Goal: Task Accomplishment & Management: Complete application form

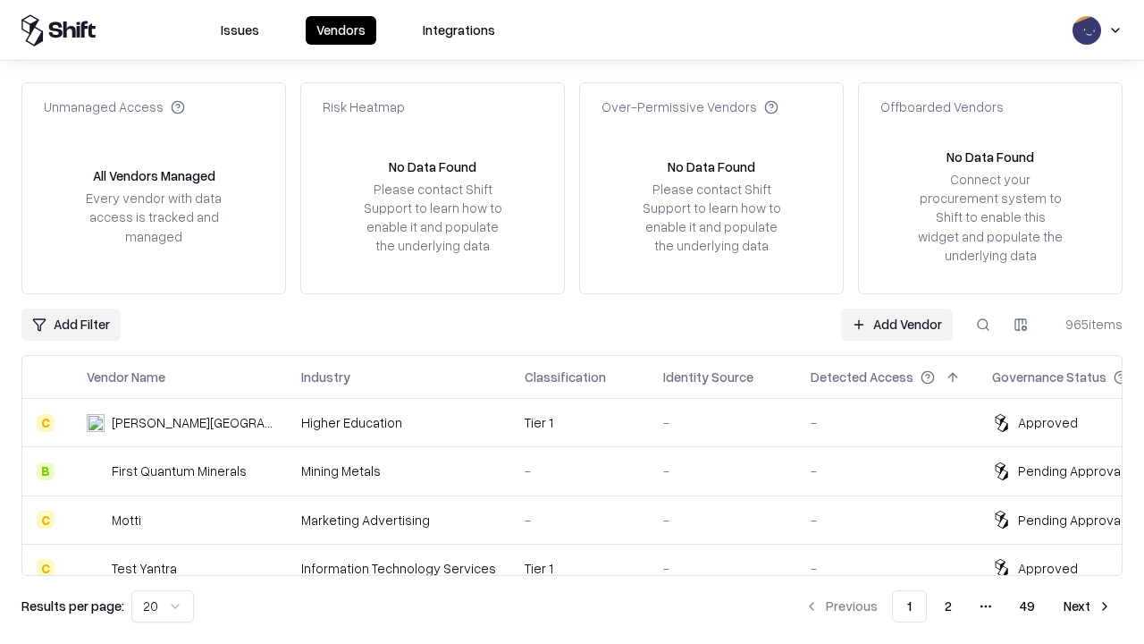
click at [897, 324] on link "Add Vendor" at bounding box center [897, 324] width 112 height 32
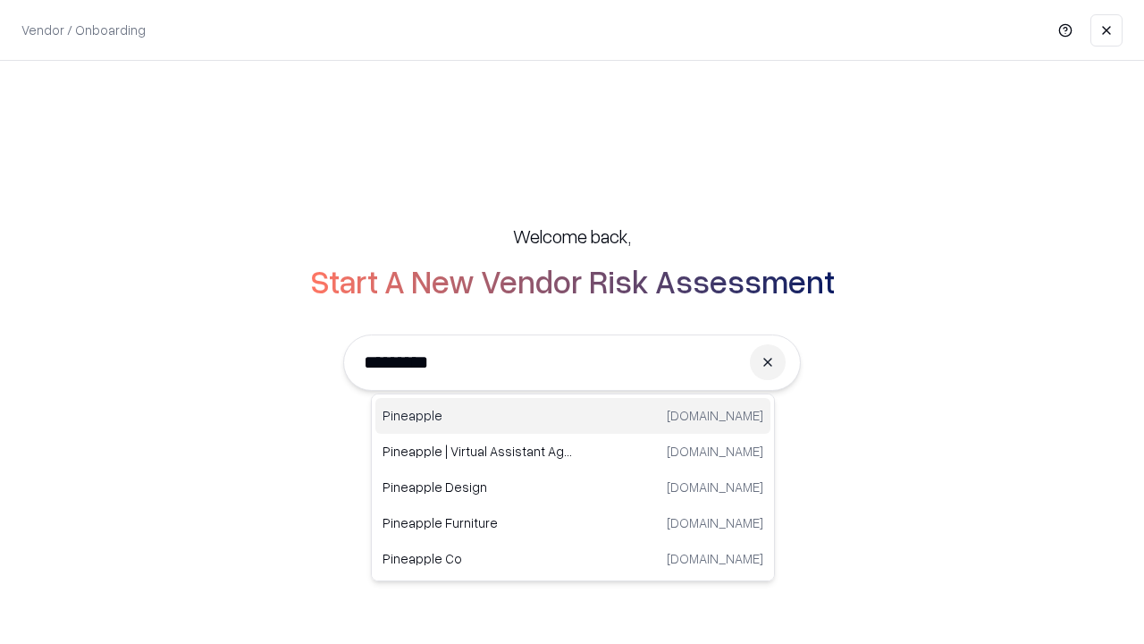
click at [573, 416] on div "Pineapple [DOMAIN_NAME]" at bounding box center [572, 416] width 395 height 36
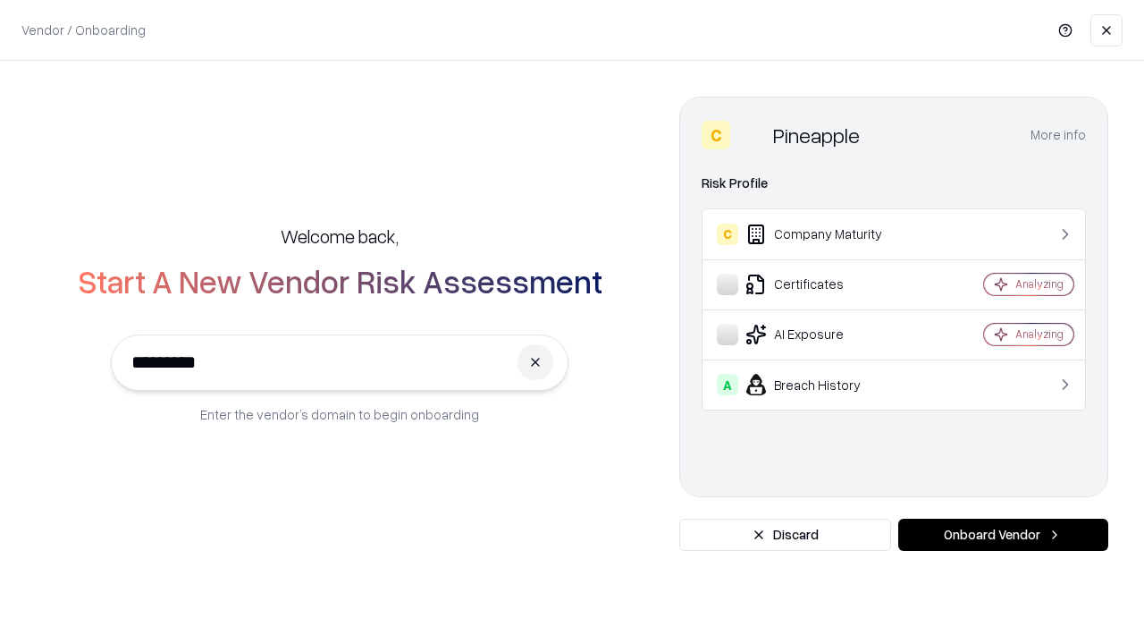
type input "*********"
click at [1003, 535] on button "Onboard Vendor" at bounding box center [1003, 535] width 210 height 32
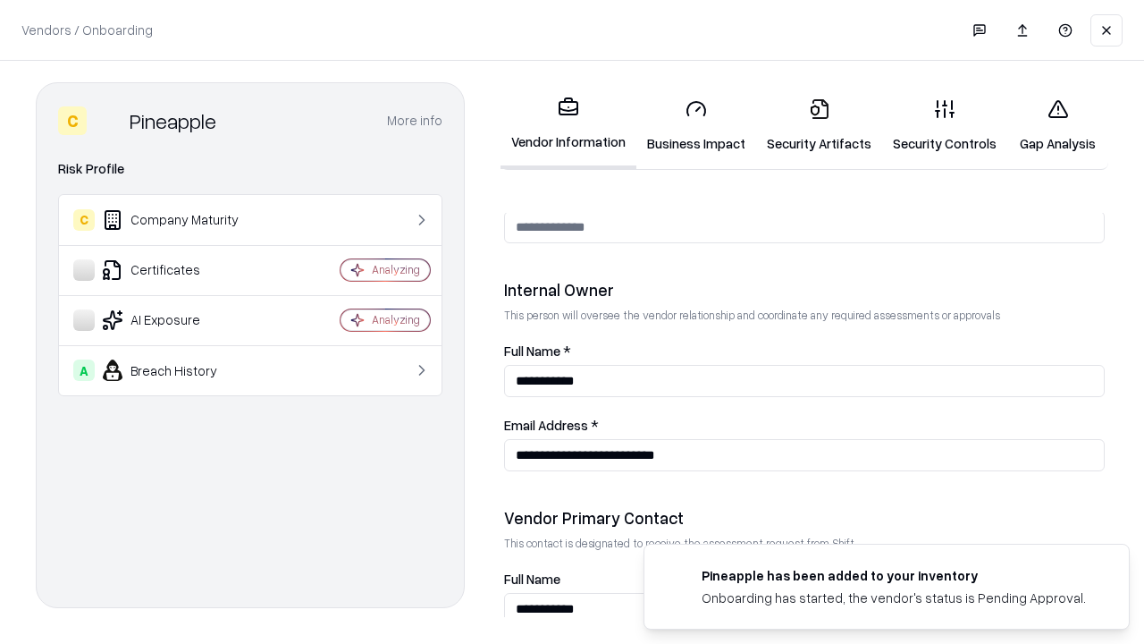
scroll to position [926, 0]
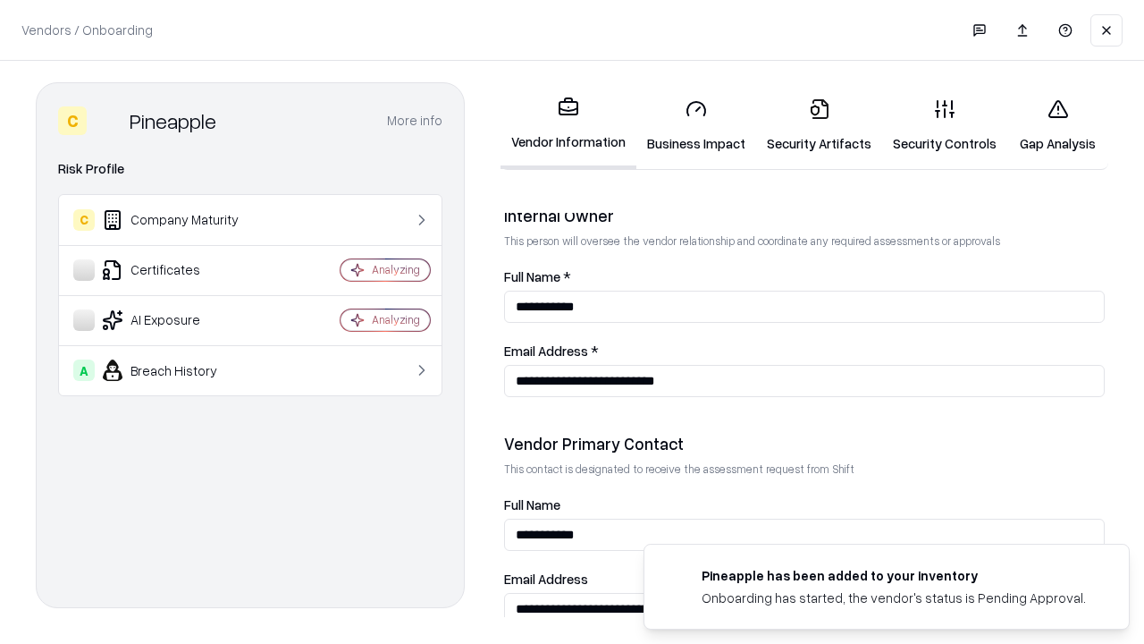
click at [819, 125] on link "Security Artifacts" at bounding box center [819, 125] width 126 height 83
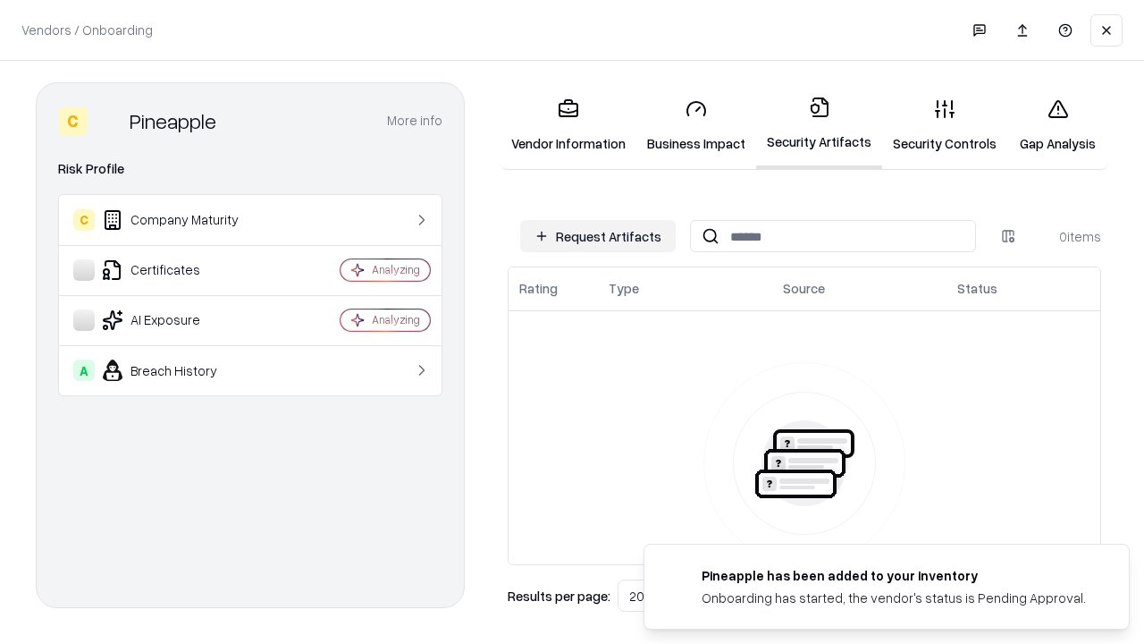
click at [598, 236] on button "Request Artifacts" at bounding box center [598, 236] width 156 height 32
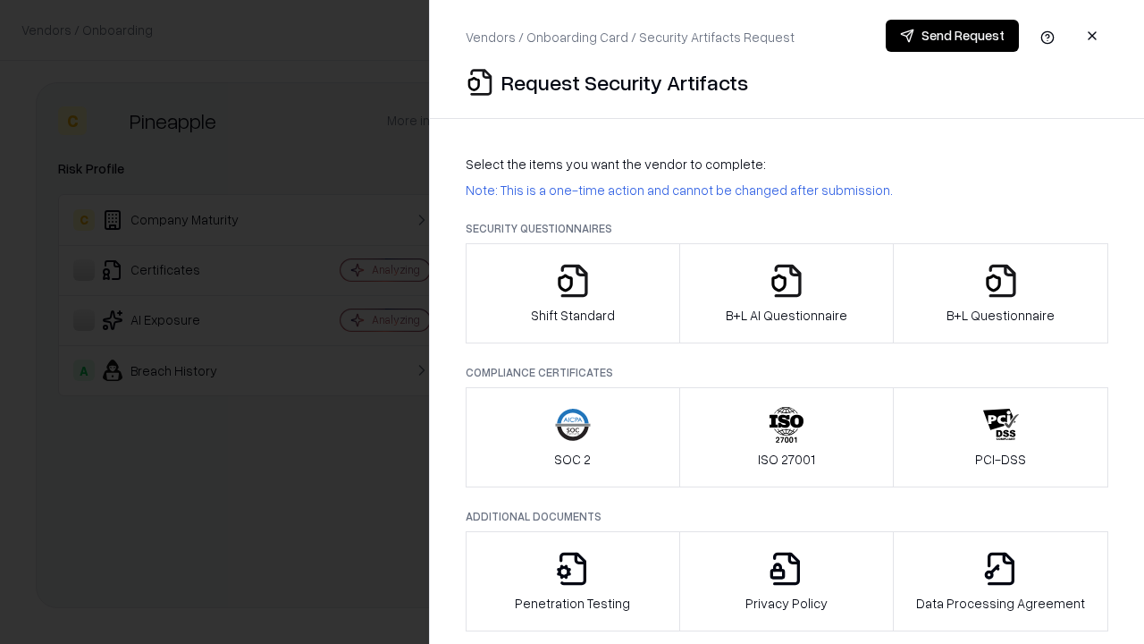
click at [1000, 293] on icon "button" at bounding box center [1001, 281] width 36 height 36
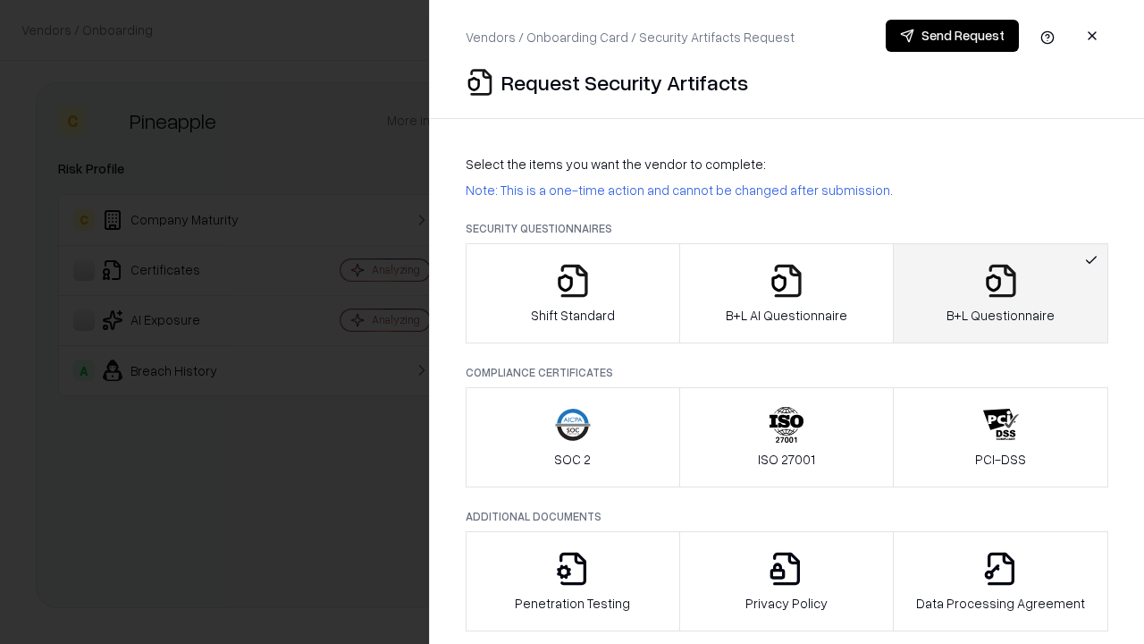
click at [786, 293] on icon "button" at bounding box center [787, 281] width 36 height 36
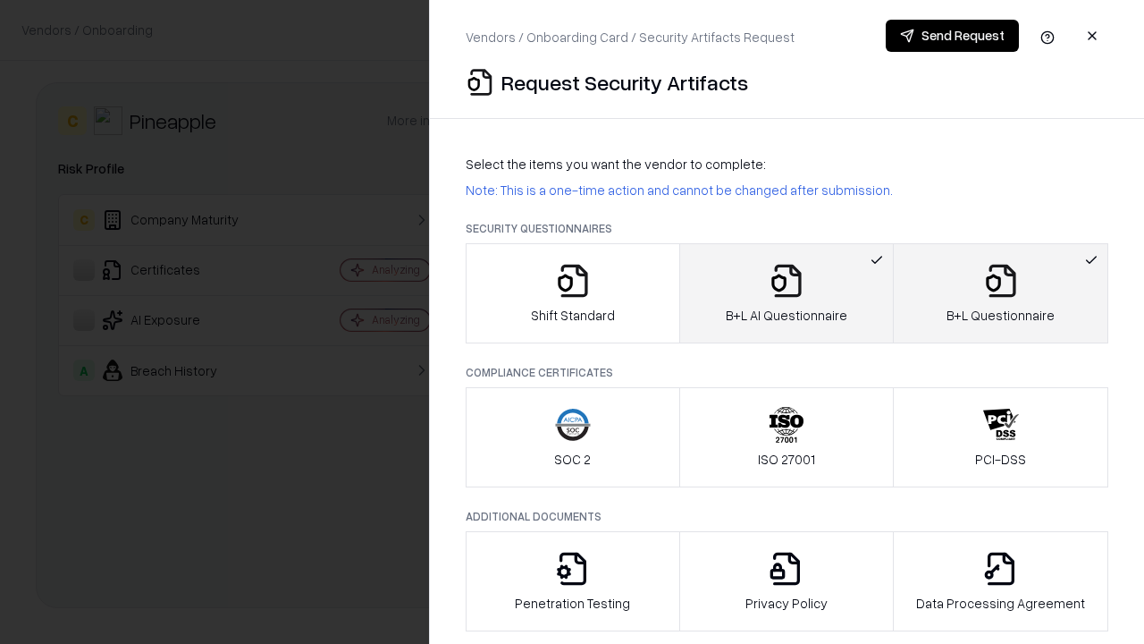
click at [952, 36] on button "Send Request" at bounding box center [952, 36] width 133 height 32
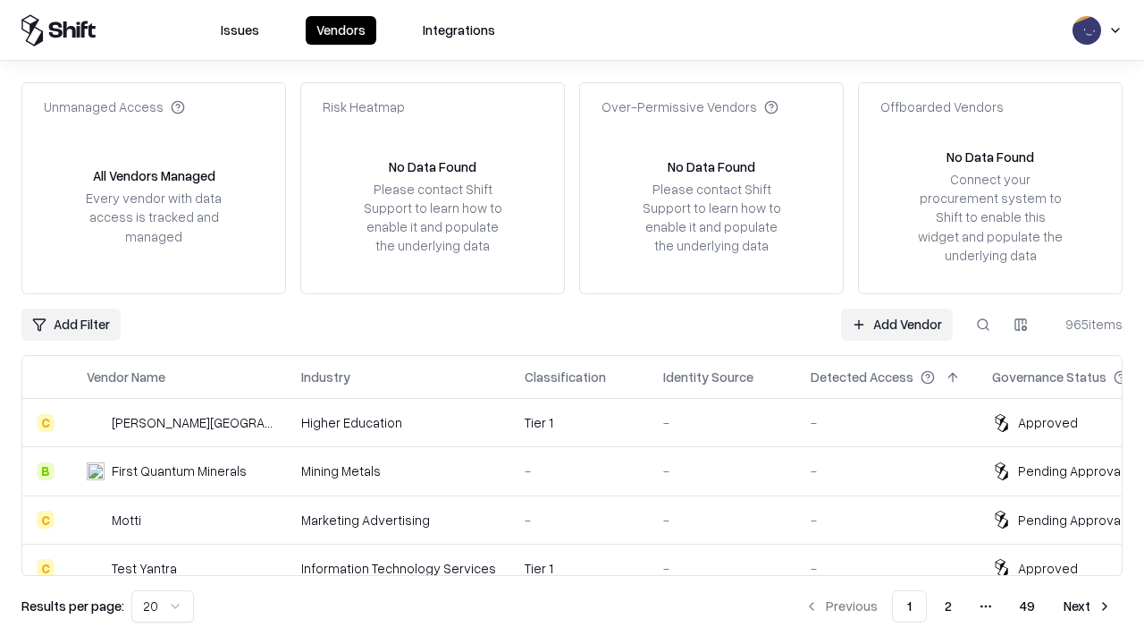
click at [897, 324] on link "Add Vendor" at bounding box center [897, 324] width 112 height 32
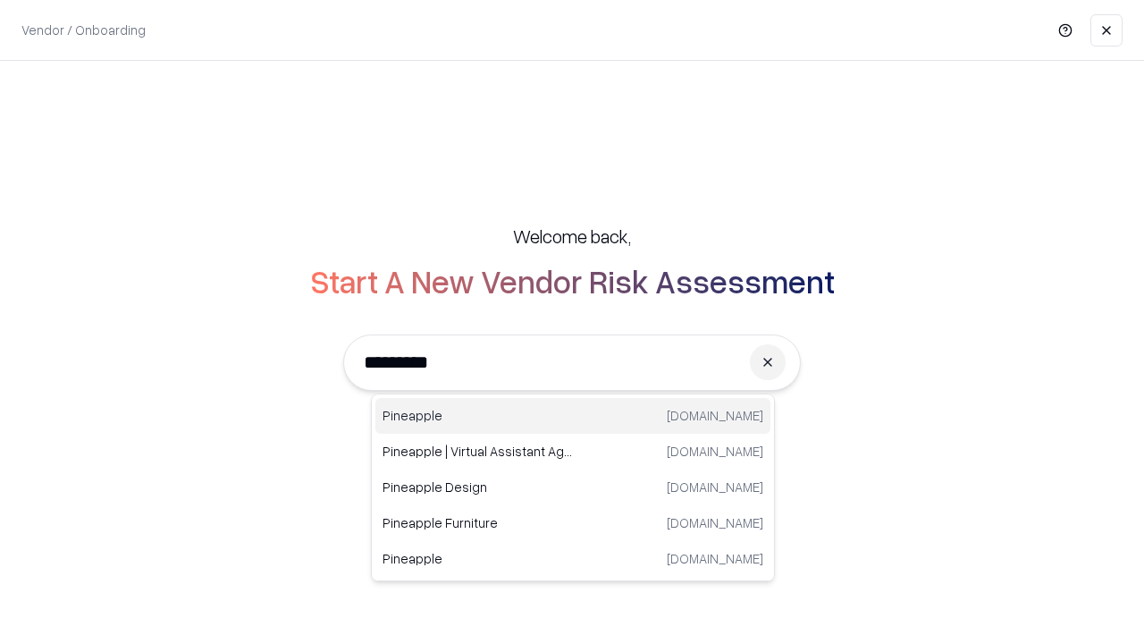
click at [573, 416] on div "Pineapple [DOMAIN_NAME]" at bounding box center [572, 416] width 395 height 36
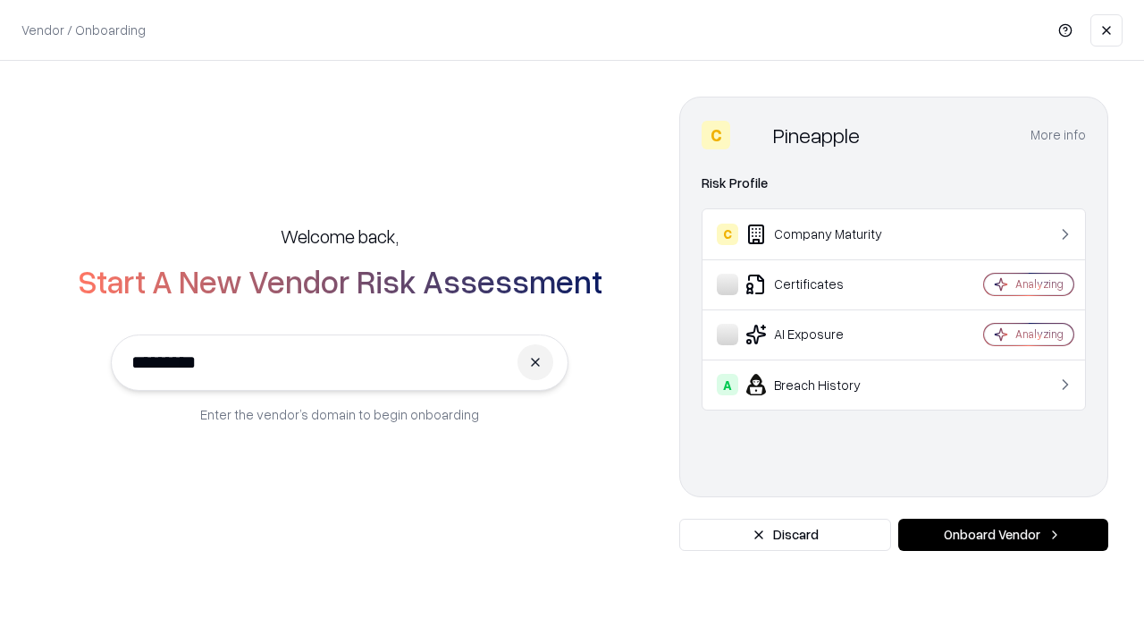
type input "*********"
click at [1003, 535] on button "Onboard Vendor" at bounding box center [1003, 535] width 210 height 32
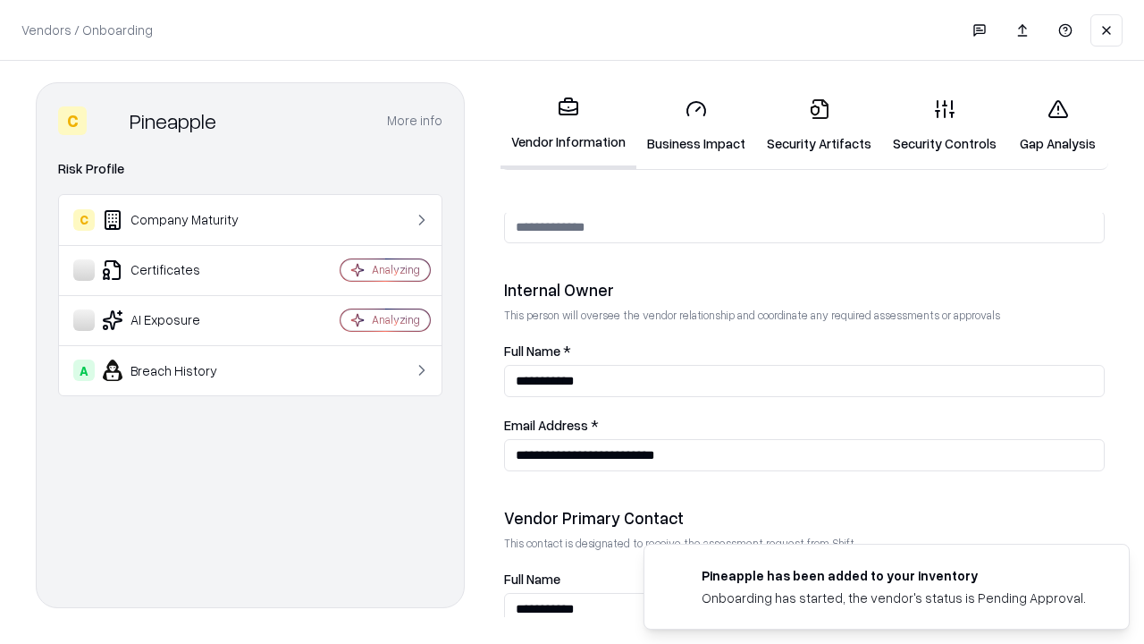
scroll to position [926, 0]
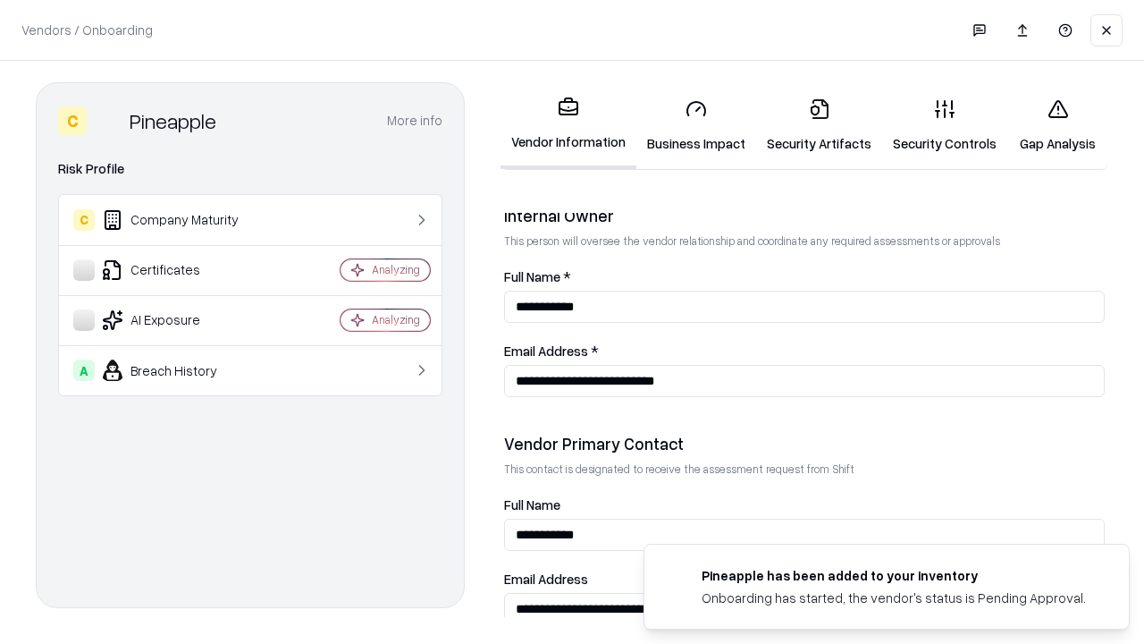
click at [1058, 125] on link "Gap Analysis" at bounding box center [1058, 125] width 101 height 83
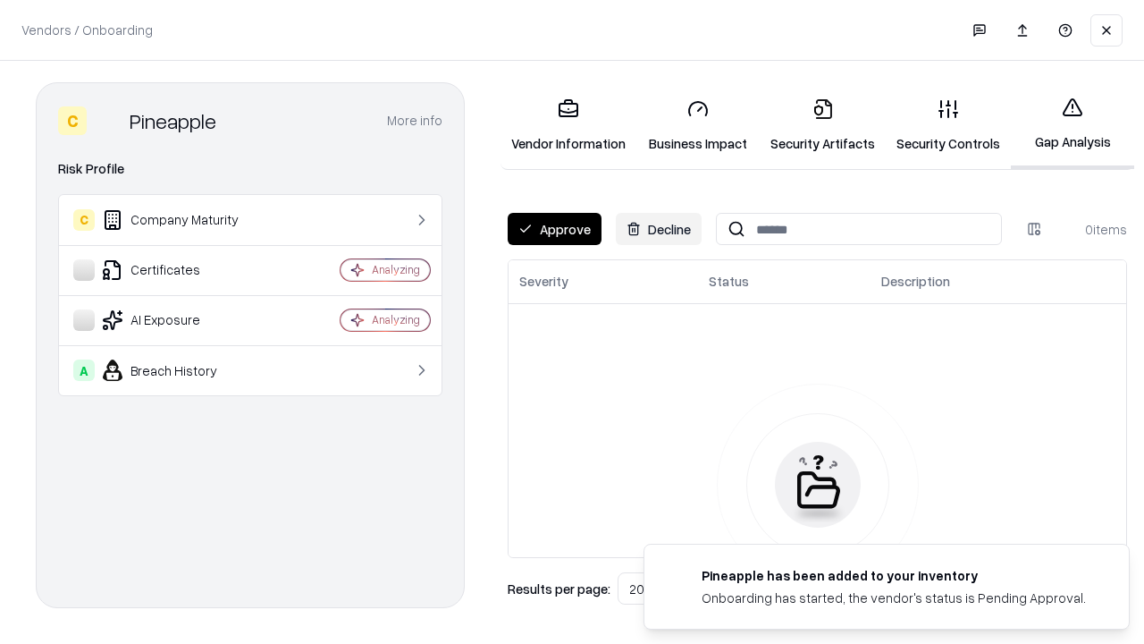
click at [554, 229] on button "Approve" at bounding box center [555, 229] width 94 height 32
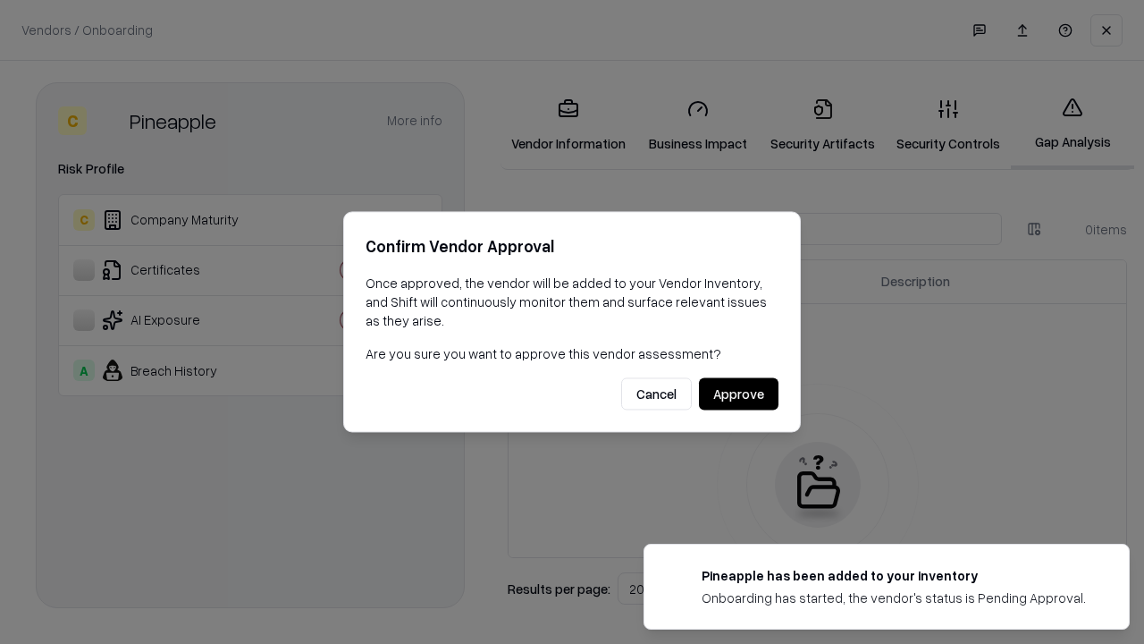
click at [738, 393] on button "Approve" at bounding box center [739, 394] width 80 height 32
